Goal: Transaction & Acquisition: Purchase product/service

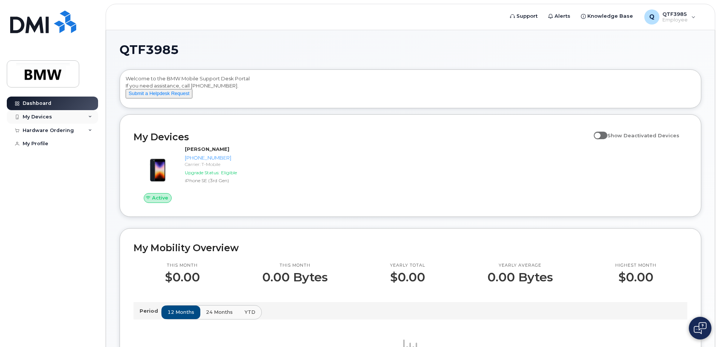
click at [55, 115] on div "My Devices" at bounding box center [52, 117] width 91 height 14
click at [68, 174] on div "Hardware Ordering" at bounding box center [48, 171] width 51 height 6
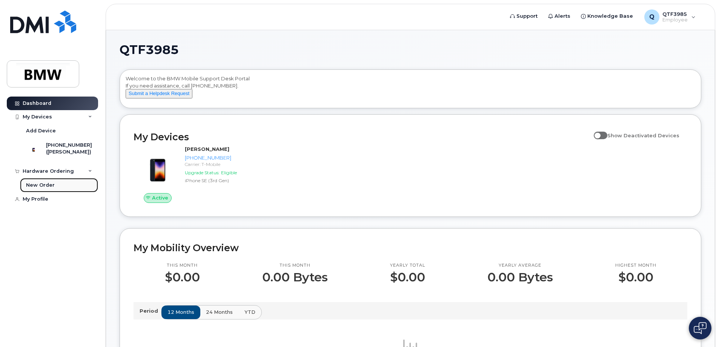
click at [52, 189] on div "New Order" at bounding box center [40, 185] width 29 height 7
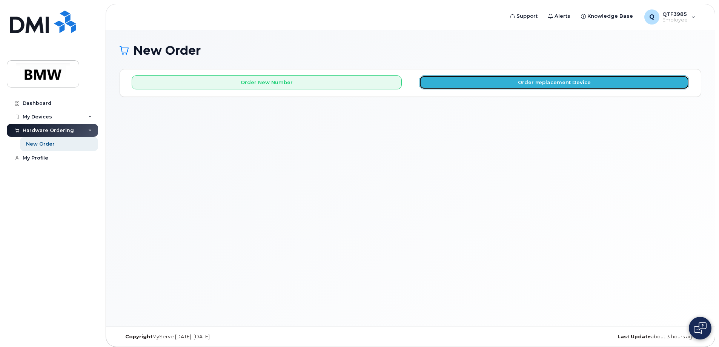
click at [511, 83] on button "Order Replacement Device" at bounding box center [554, 82] width 270 height 14
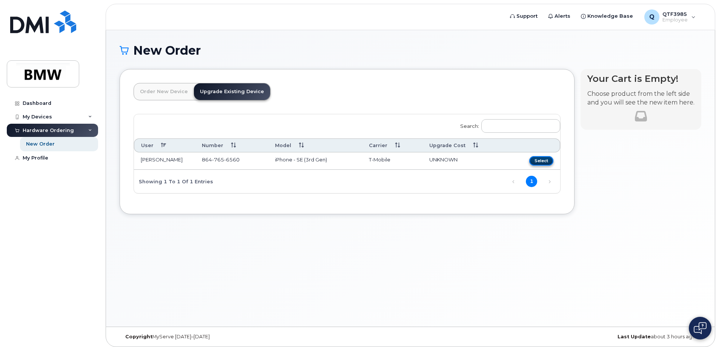
click at [543, 160] on button "Select" at bounding box center [541, 160] width 24 height 9
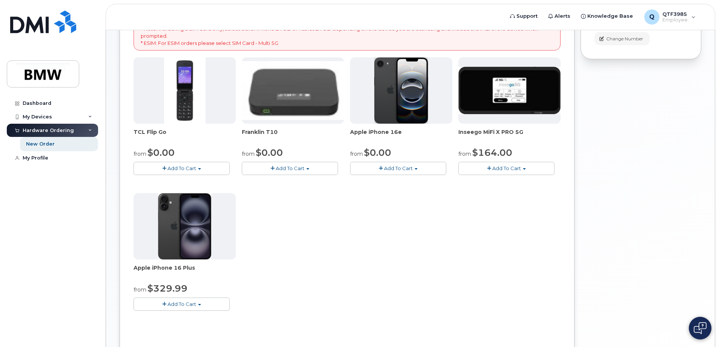
scroll to position [151, 0]
